Goal: Find contact information: Find contact information

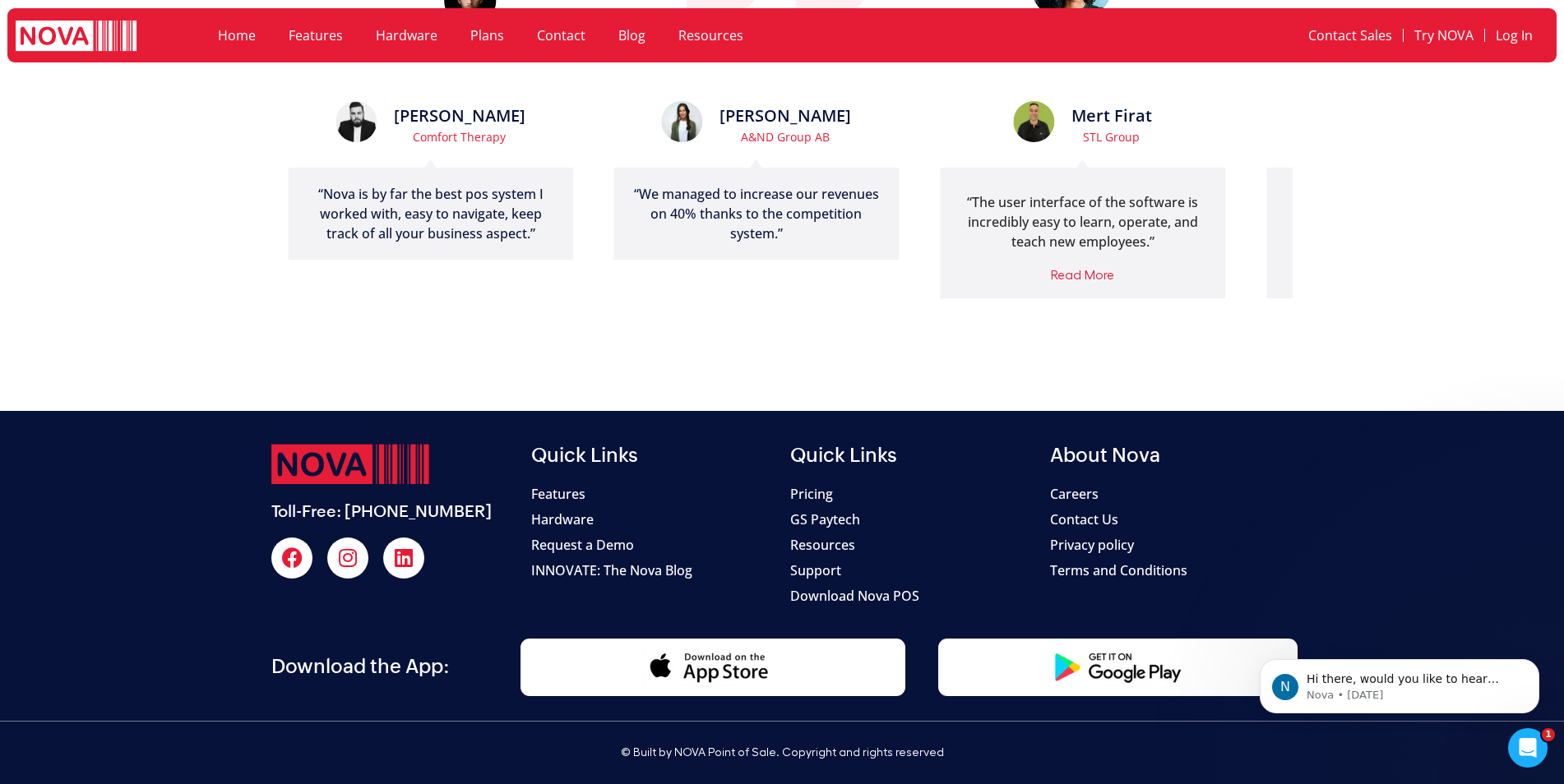
scroll to position [3502, 0]
click at [1528, 744] on icon "Open Intercom Messenger" at bounding box center [1528, 748] width 12 height 13
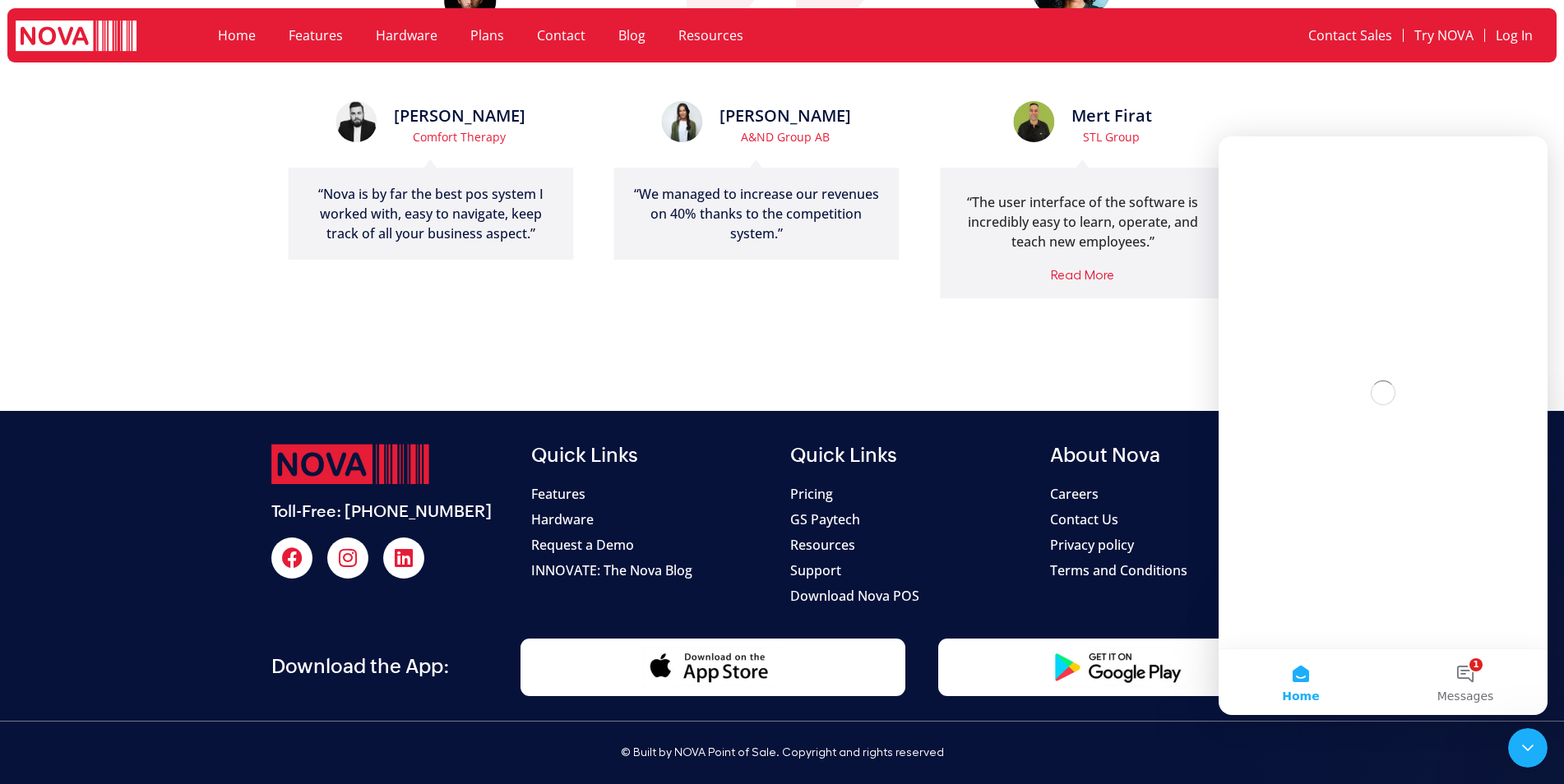
scroll to position [0, 0]
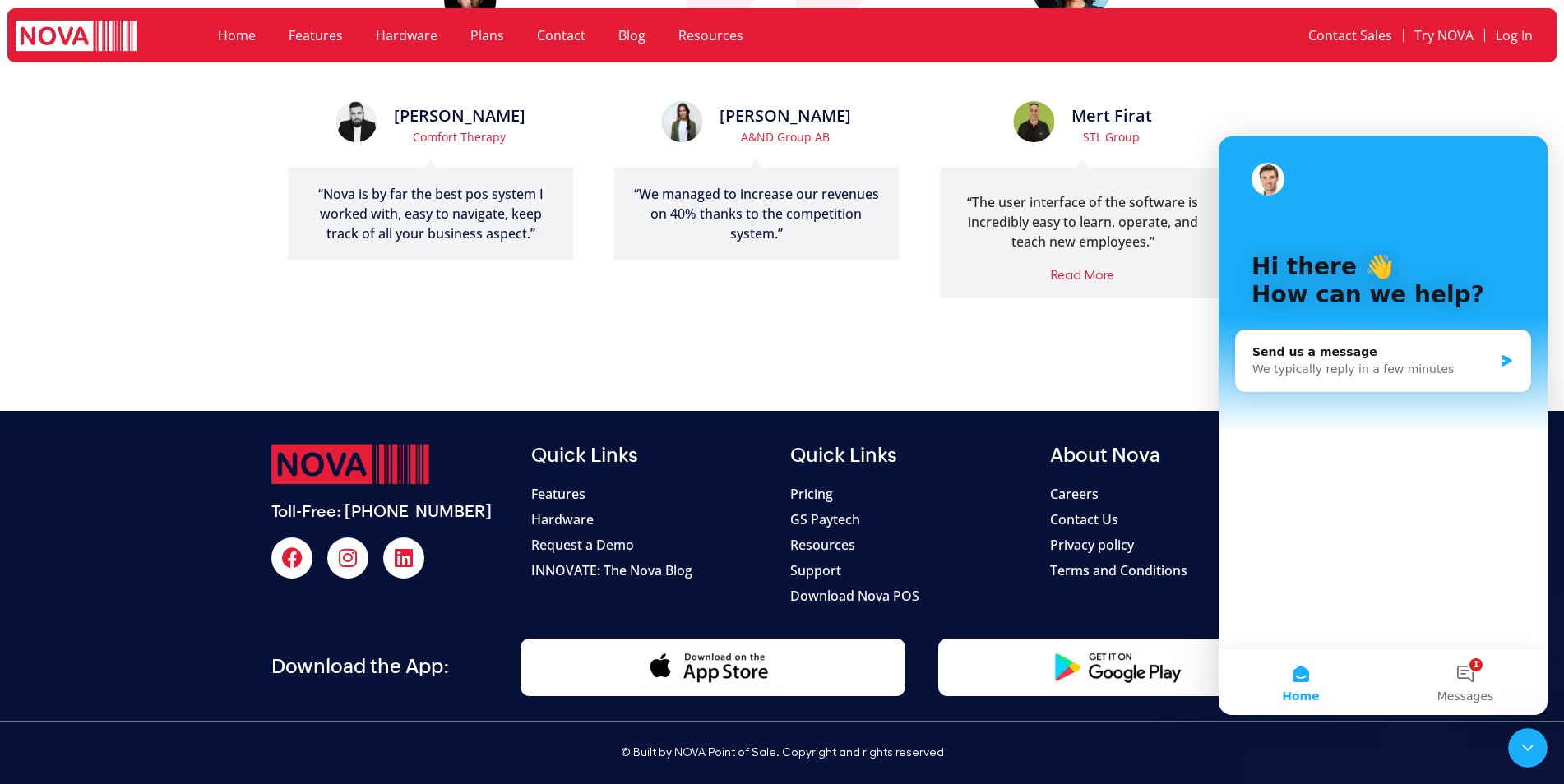
click at [1320, 739] on section "© Built by NOVA Point of Sale. Copyright and rights reserved" at bounding box center [782, 753] width 1564 height 64
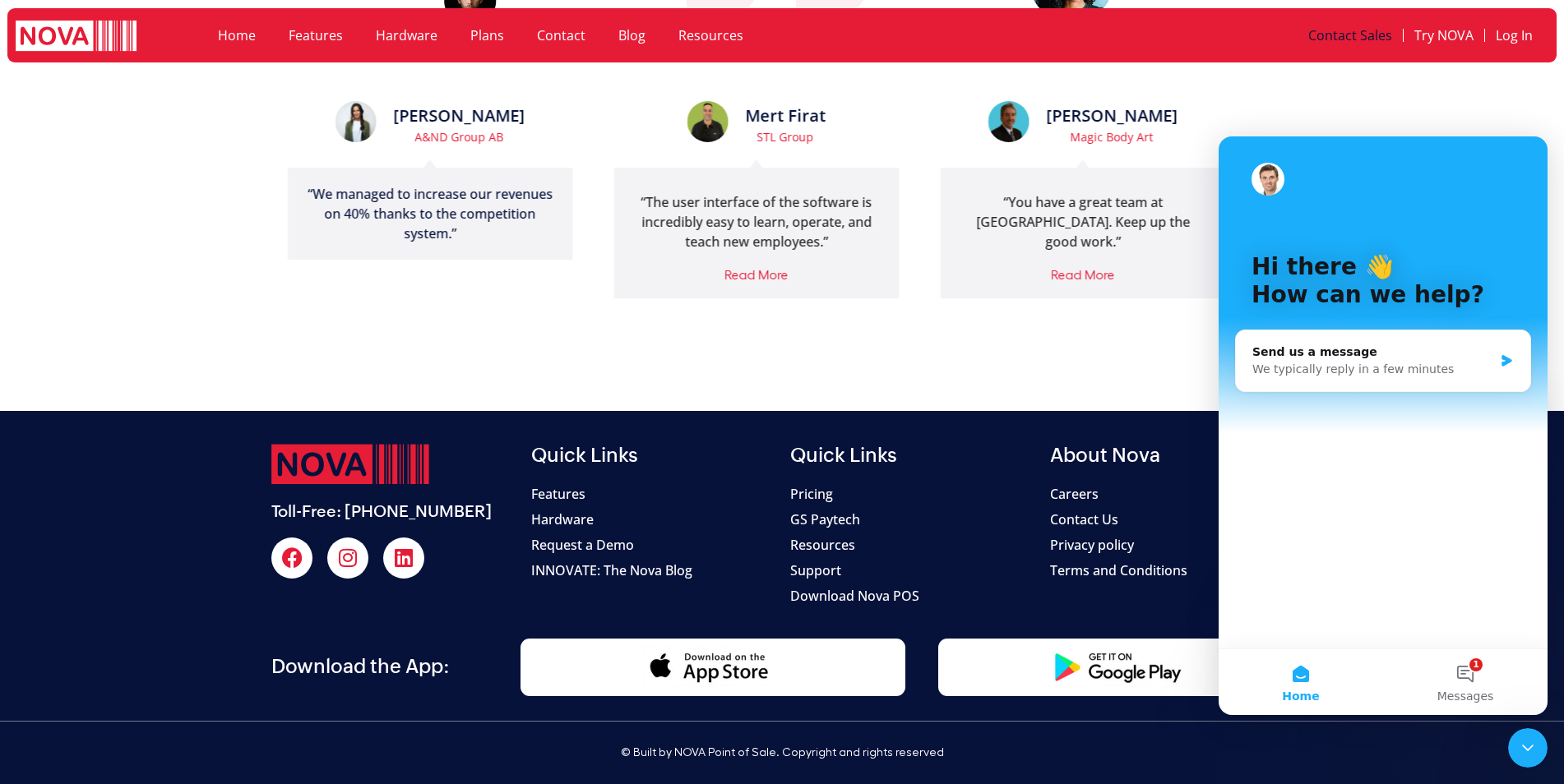
click at [1337, 28] on link "Contact Sales" at bounding box center [1349, 35] width 105 height 38
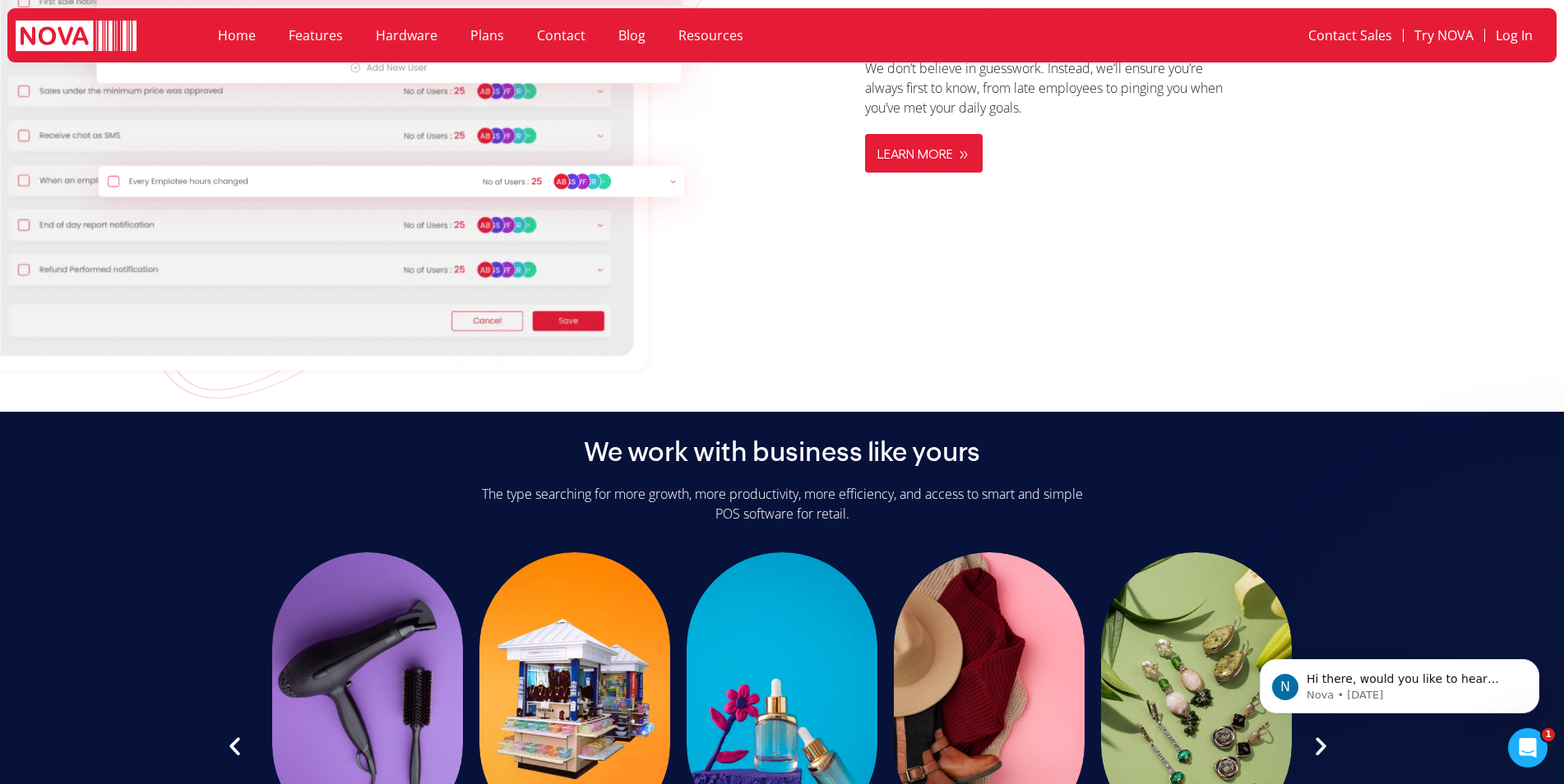
scroll to position [3905, 0]
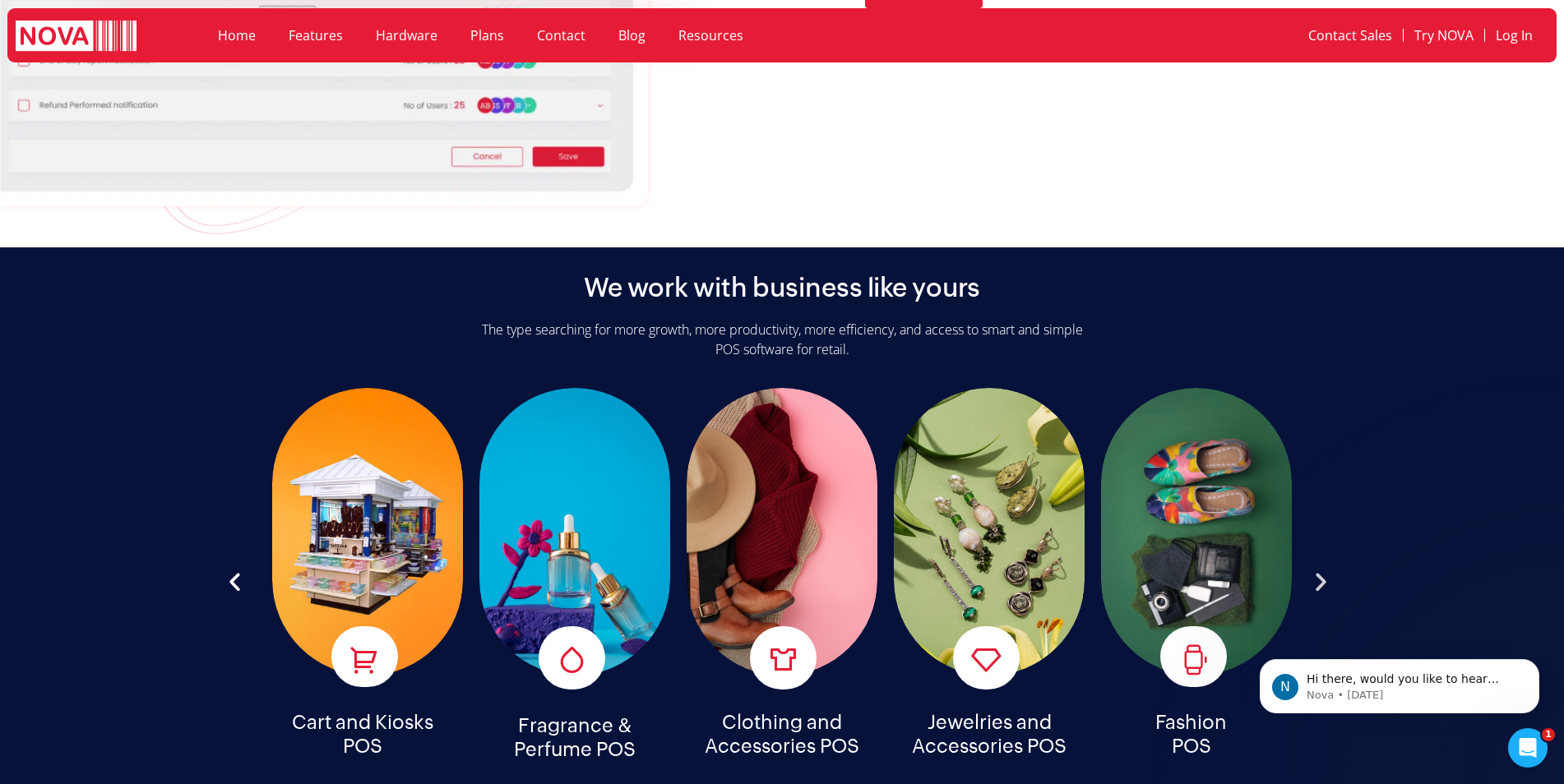
click at [1314, 569] on icon "Next slide" at bounding box center [1320, 581] width 24 height 24
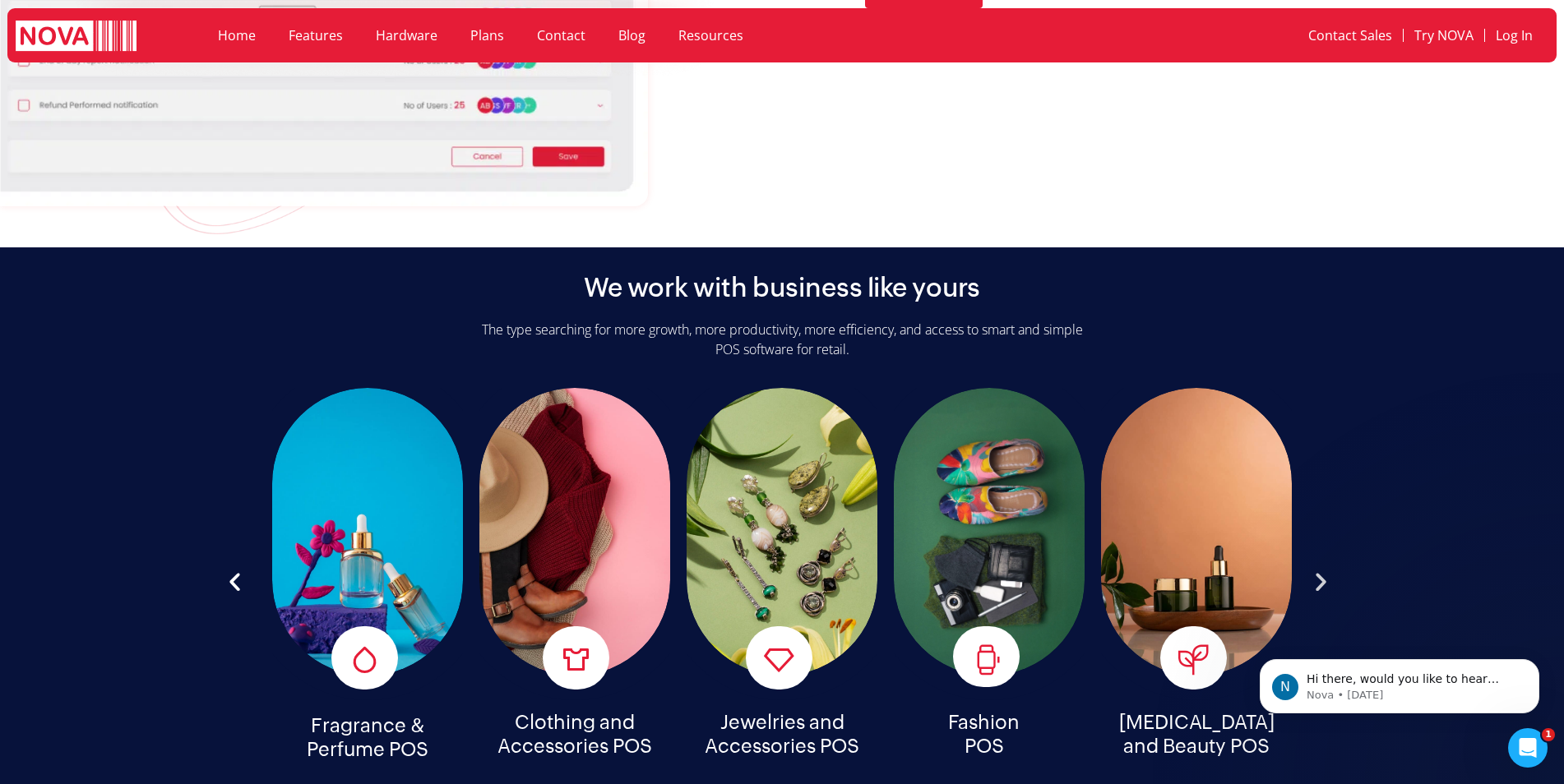
click at [1314, 569] on icon "Next slide" at bounding box center [1320, 581] width 24 height 24
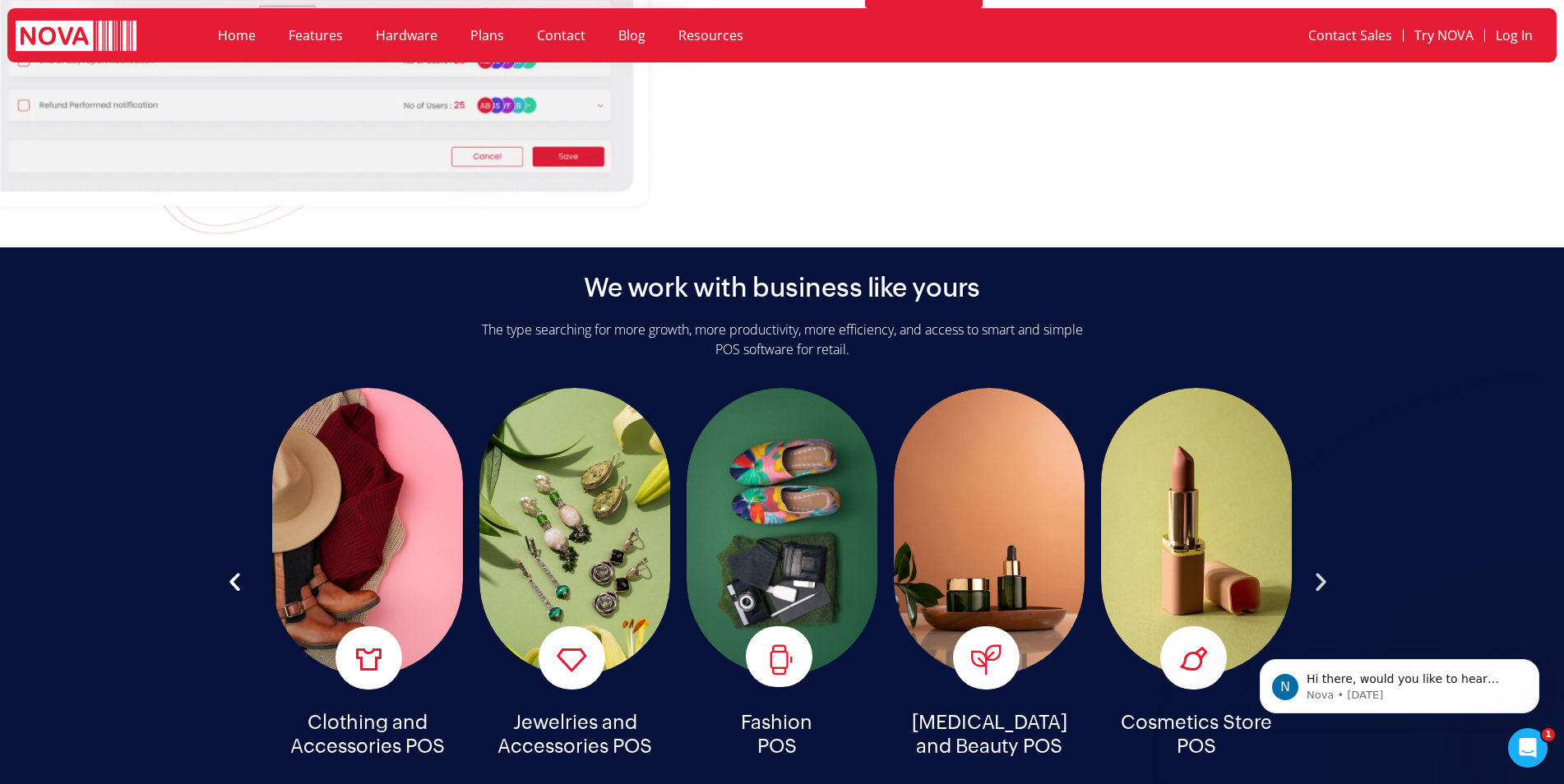
click at [1314, 569] on icon "Next slide" at bounding box center [1320, 581] width 24 height 24
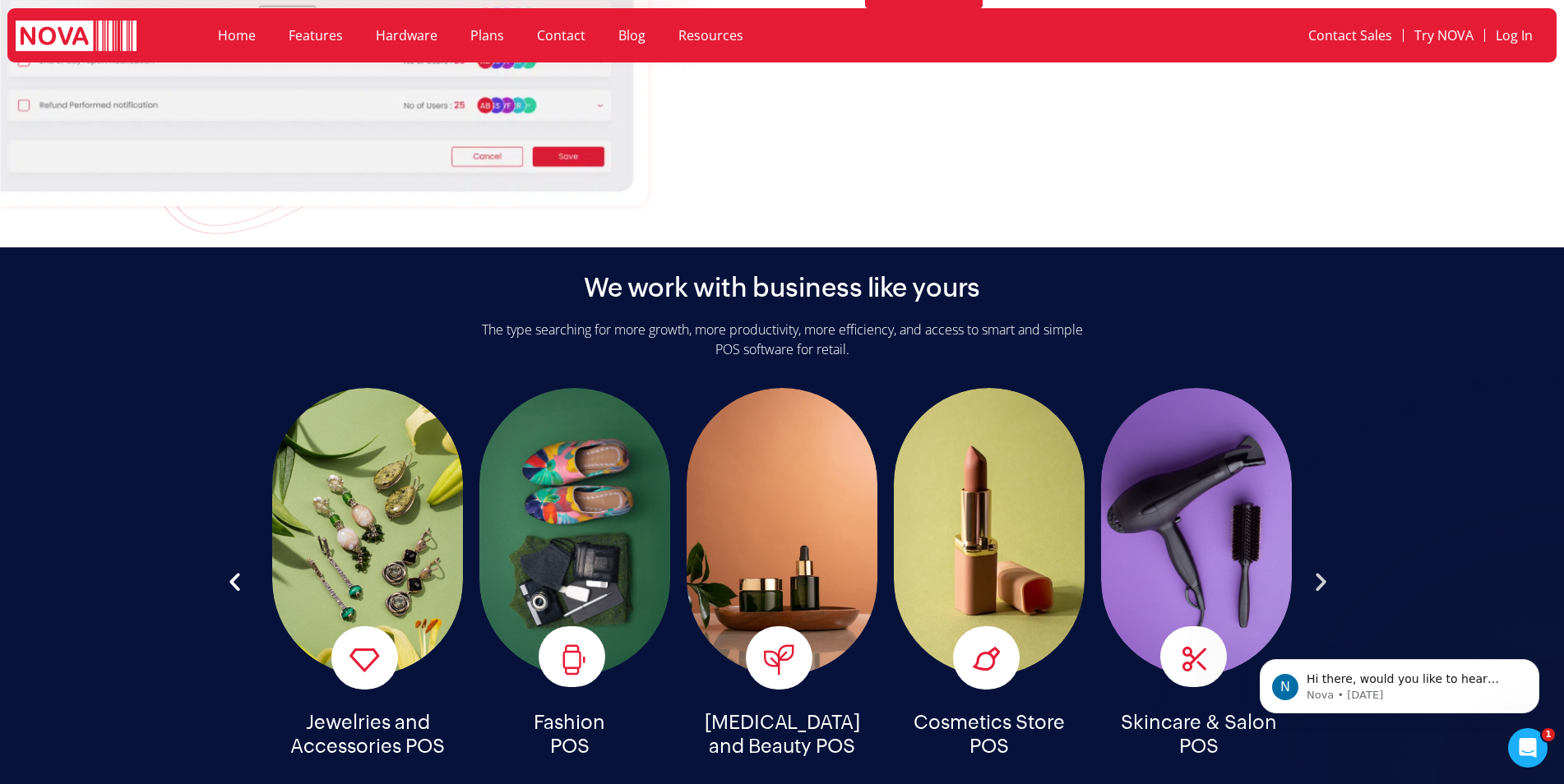
click at [1314, 569] on icon "Next slide" at bounding box center [1320, 581] width 24 height 24
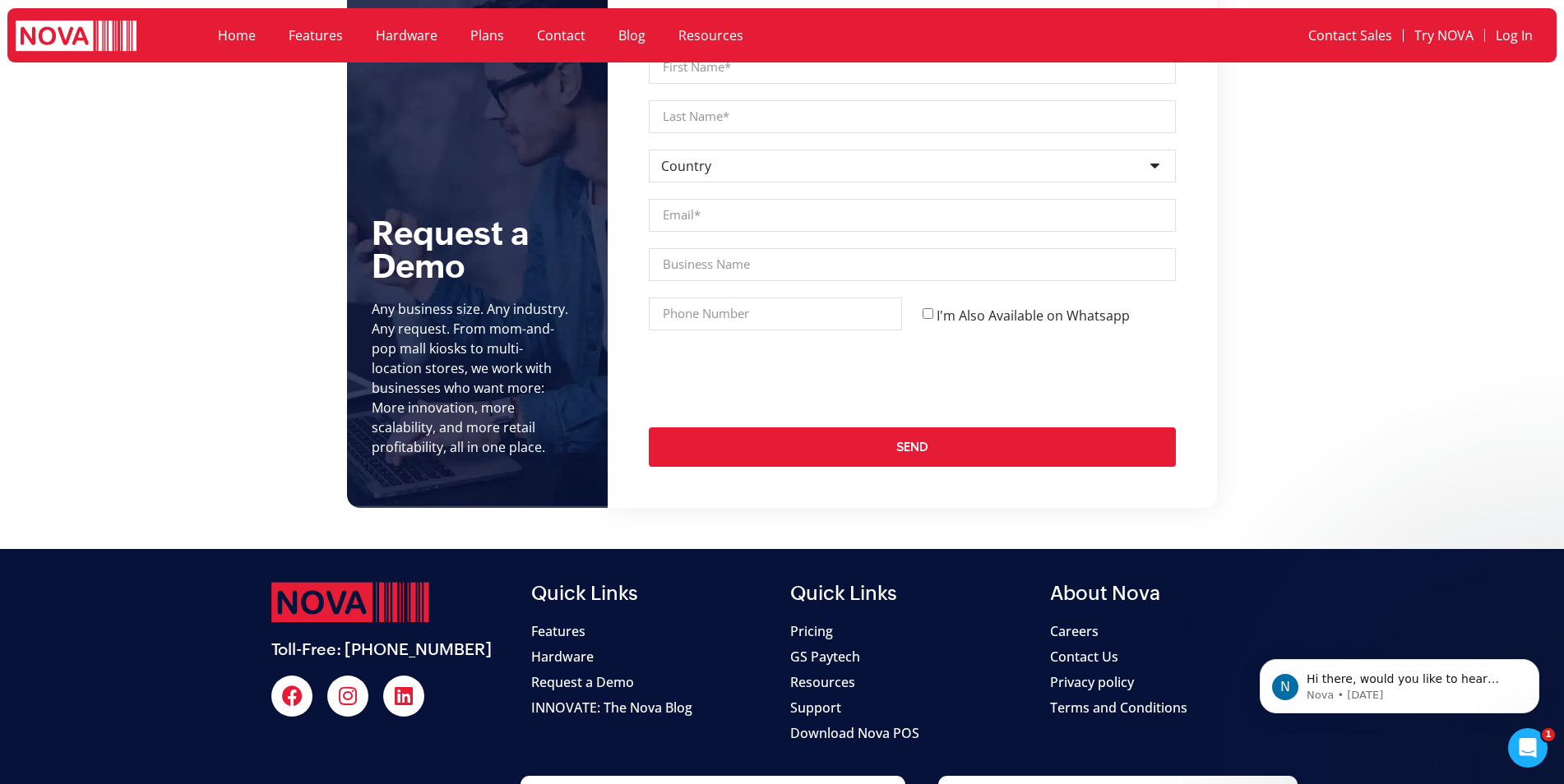
scroll to position [6477, 0]
